Goal: Check status: Check status

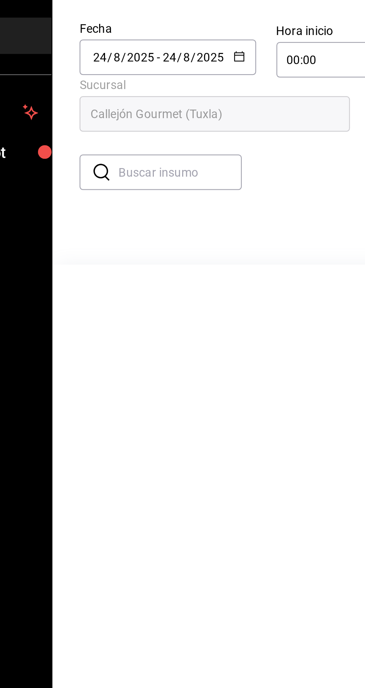
click at [131, 88] on input "2025" at bounding box center [135, 90] width 13 height 6
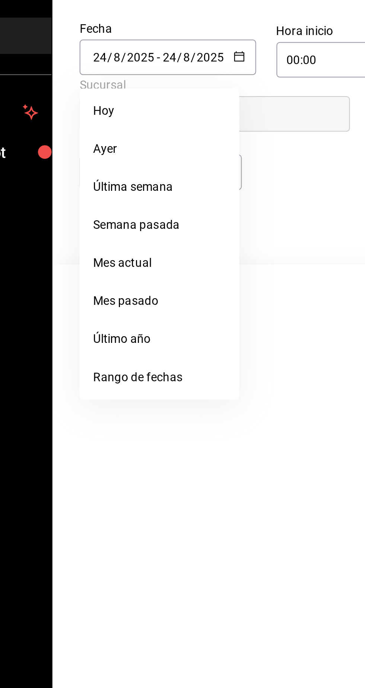
click at [123, 130] on li "Ayer" at bounding box center [144, 130] width 70 height 17
type input "[DATE]"
type input "23"
type input "[DATE]"
type input "23"
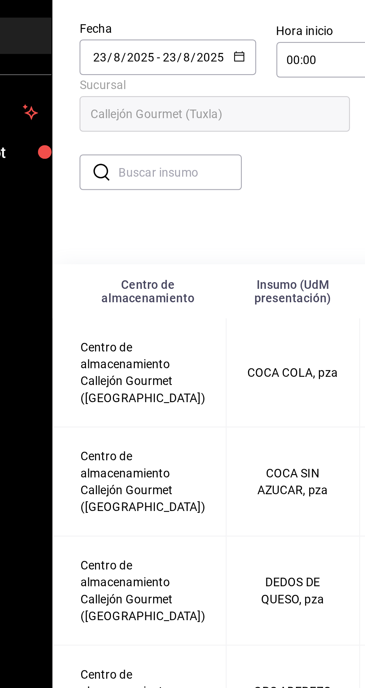
click at [138, 142] on input "text" at bounding box center [153, 140] width 54 height 15
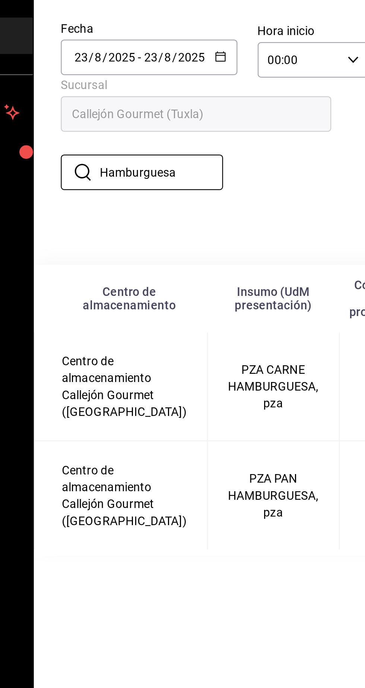
click at [168, 141] on input "Hamburguesa" at bounding box center [153, 140] width 54 height 15
type input "H"
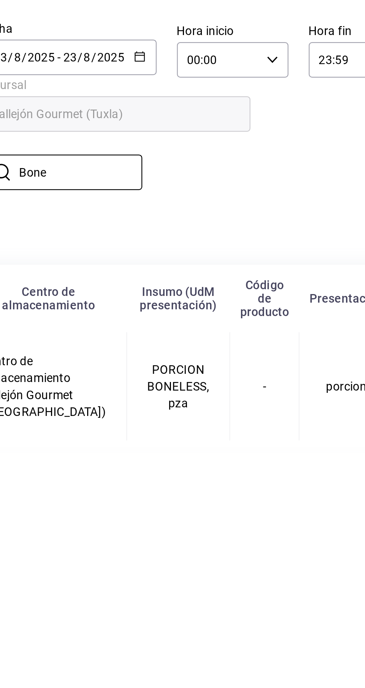
click at [155, 139] on input "Bone" at bounding box center [153, 140] width 54 height 15
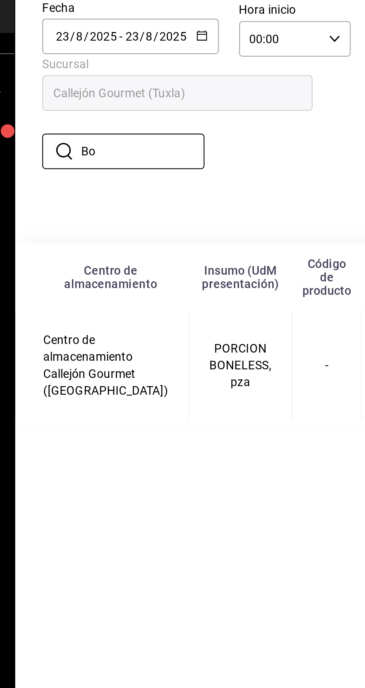
type input "B"
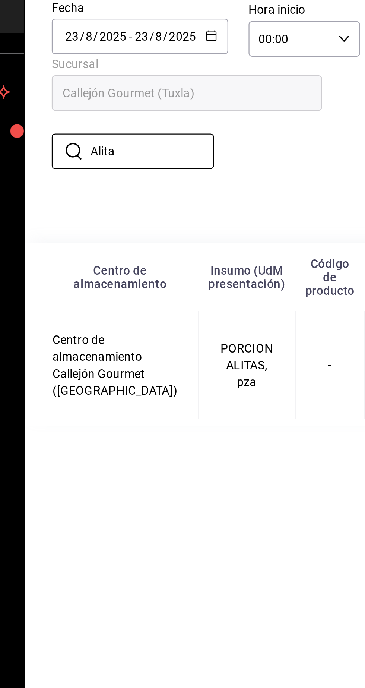
click at [148, 142] on input "Alita" at bounding box center [153, 140] width 54 height 15
type input "A"
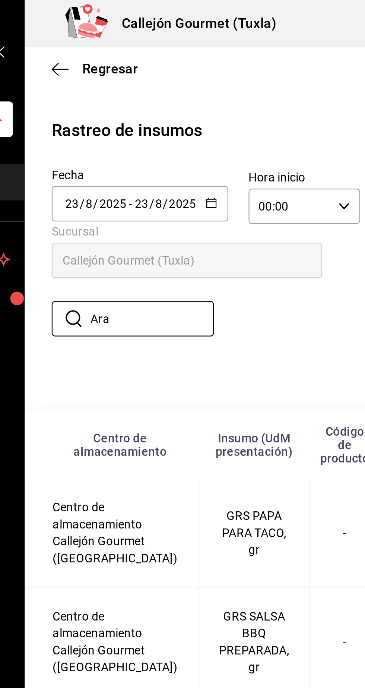
click at [148, 142] on input "Ara" at bounding box center [153, 140] width 54 height 15
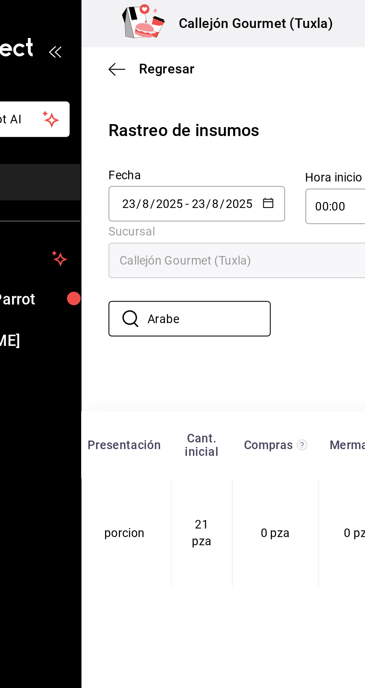
scroll to position [0, 211]
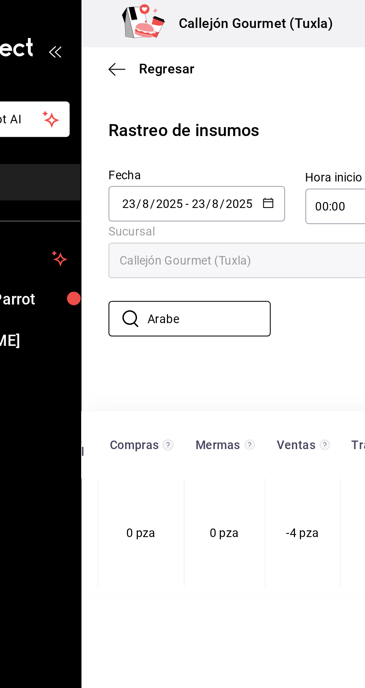
click at [162, 139] on input "Arabe" at bounding box center [153, 140] width 54 height 15
type input "A"
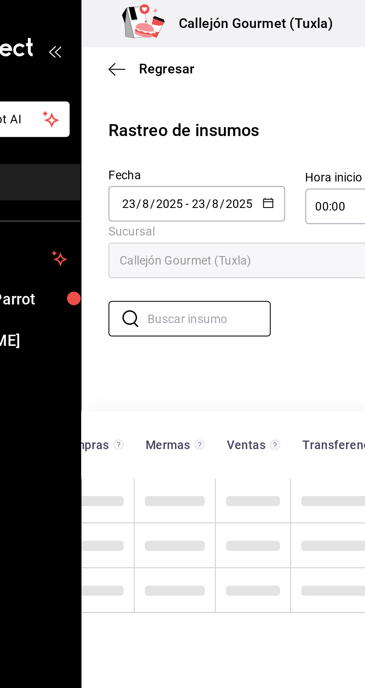
scroll to position [0, 203]
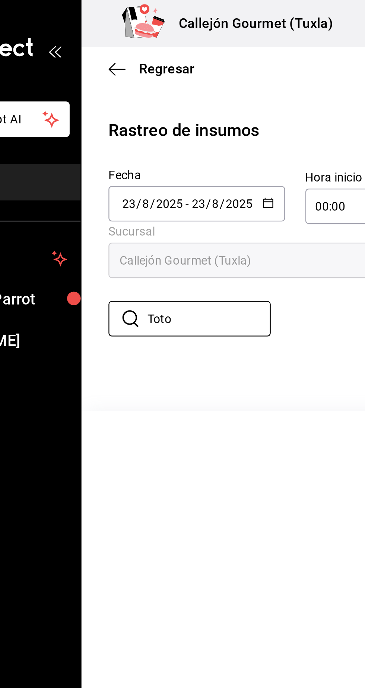
click at [157, 141] on input "Toto" at bounding box center [153, 140] width 54 height 15
click at [156, 141] on input "Totopa" at bounding box center [153, 140] width 54 height 15
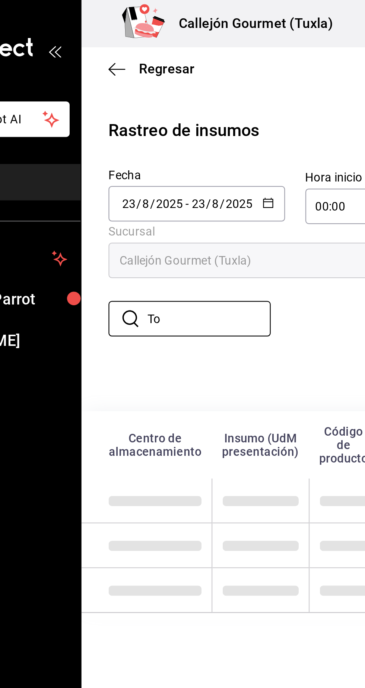
type input "T"
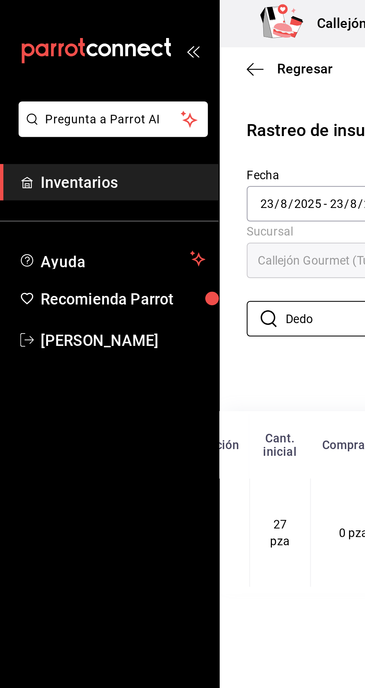
scroll to position [0, 179]
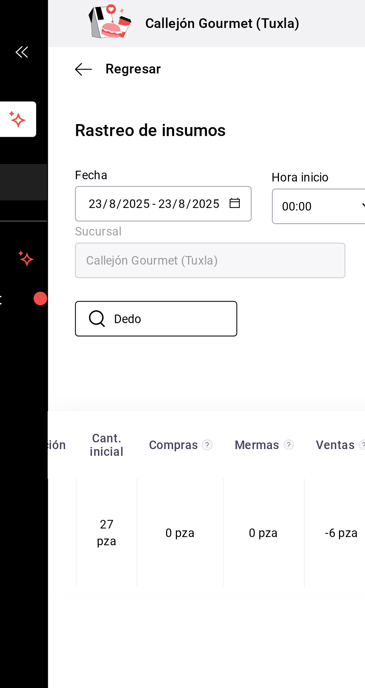
click at [147, 140] on input "Dedo" at bounding box center [153, 140] width 54 height 15
type input "D"
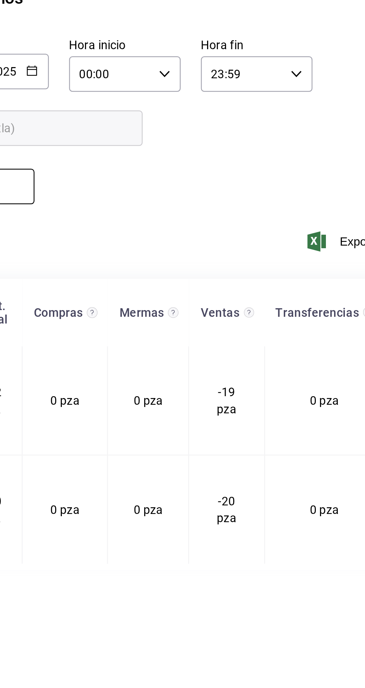
scroll to position [0, 151]
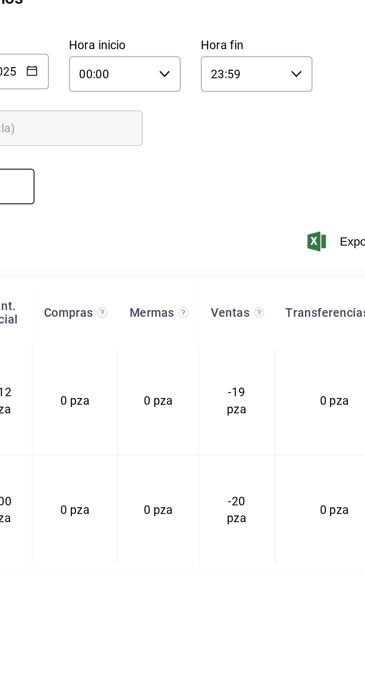
type input "Ham"
click at [265, 285] on span "-20 pza" at bounding box center [269, 282] width 9 height 13
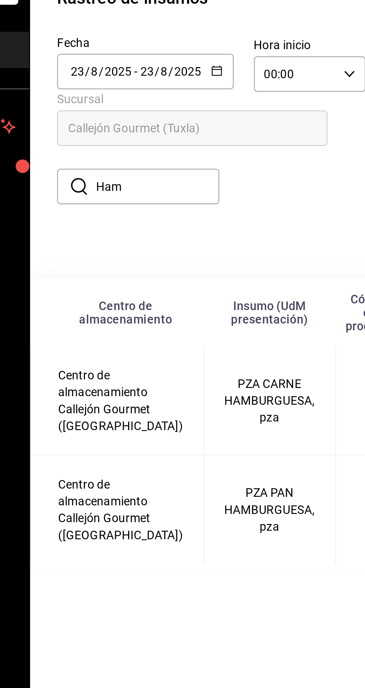
click at [147, 138] on input "Ham" at bounding box center [153, 140] width 54 height 15
type input "H"
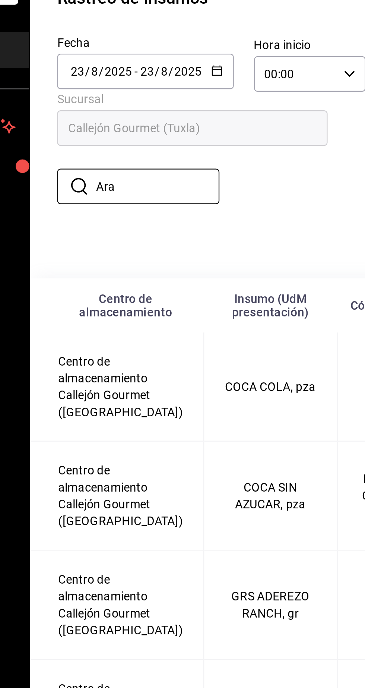
type input "Arab"
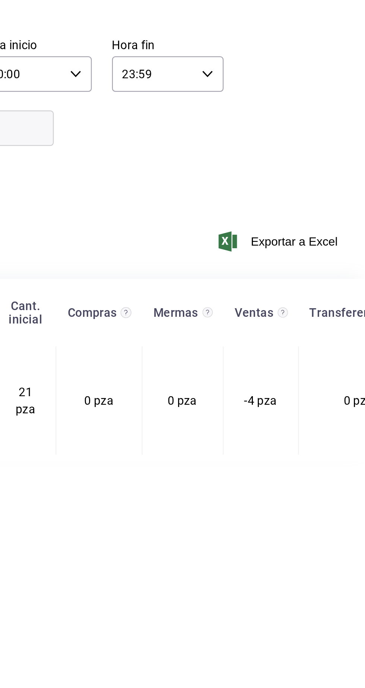
scroll to position [0, 86]
click at [312, 237] on span "-4 pza" at bounding box center [319, 235] width 15 height 6
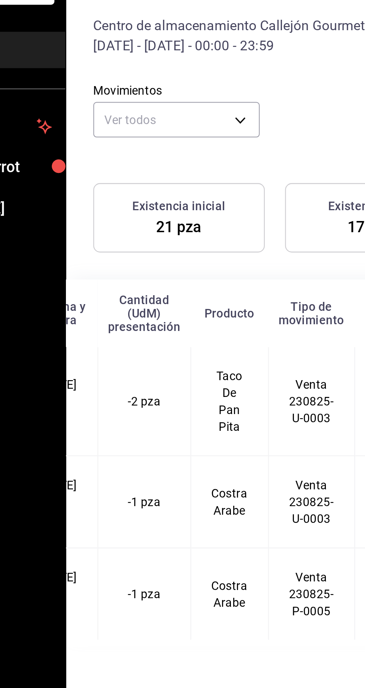
scroll to position [0, 30]
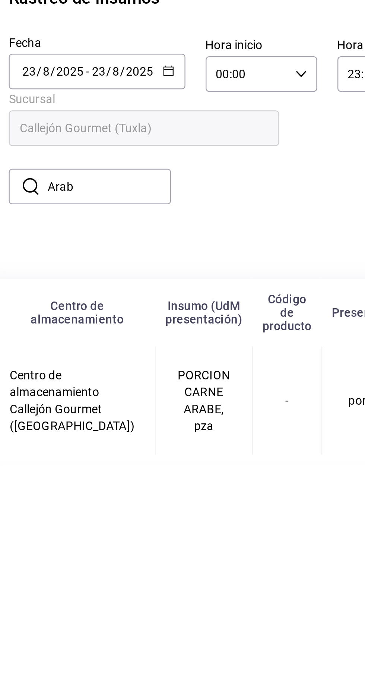
click at [147, 141] on input "Arab" at bounding box center [153, 140] width 54 height 15
type input "A"
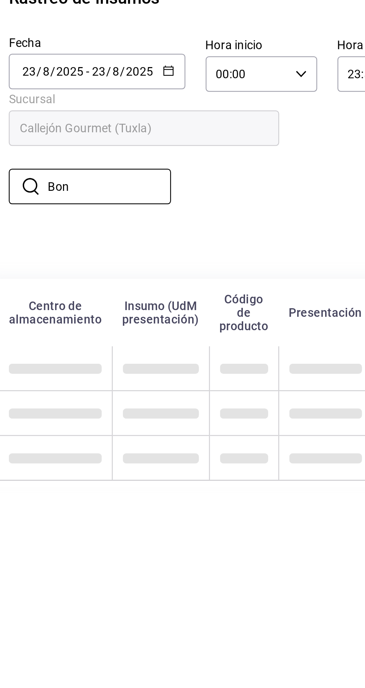
type input "Bone"
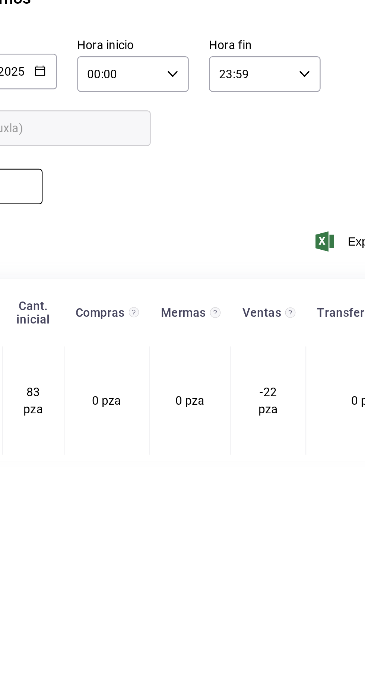
scroll to position [0, 129]
click at [275, 237] on span "-22 pza" at bounding box center [279, 234] width 9 height 13
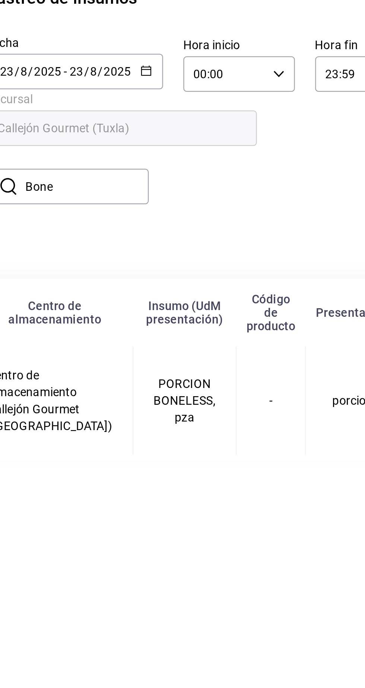
click at [155, 143] on input "Bone" at bounding box center [153, 140] width 54 height 15
type input "B"
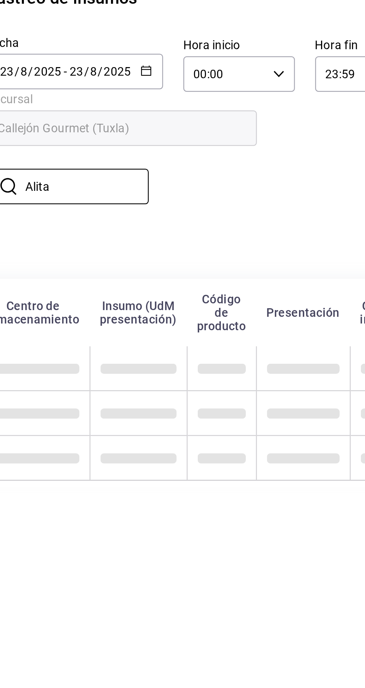
type input "Alita"
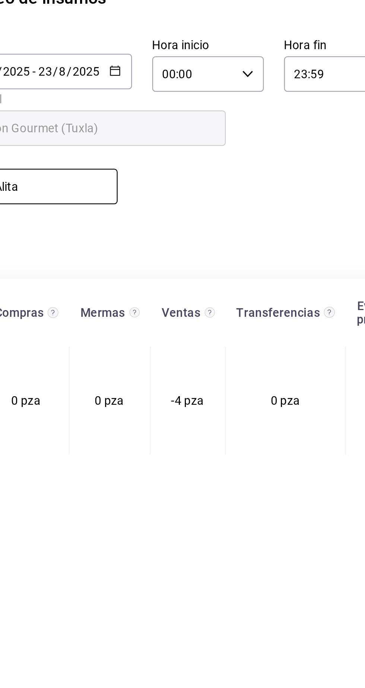
scroll to position [0, 195]
click at [195, 230] on td "-4 pza" at bounding box center [210, 235] width 33 height 48
